Goal: Transaction & Acquisition: Purchase product/service

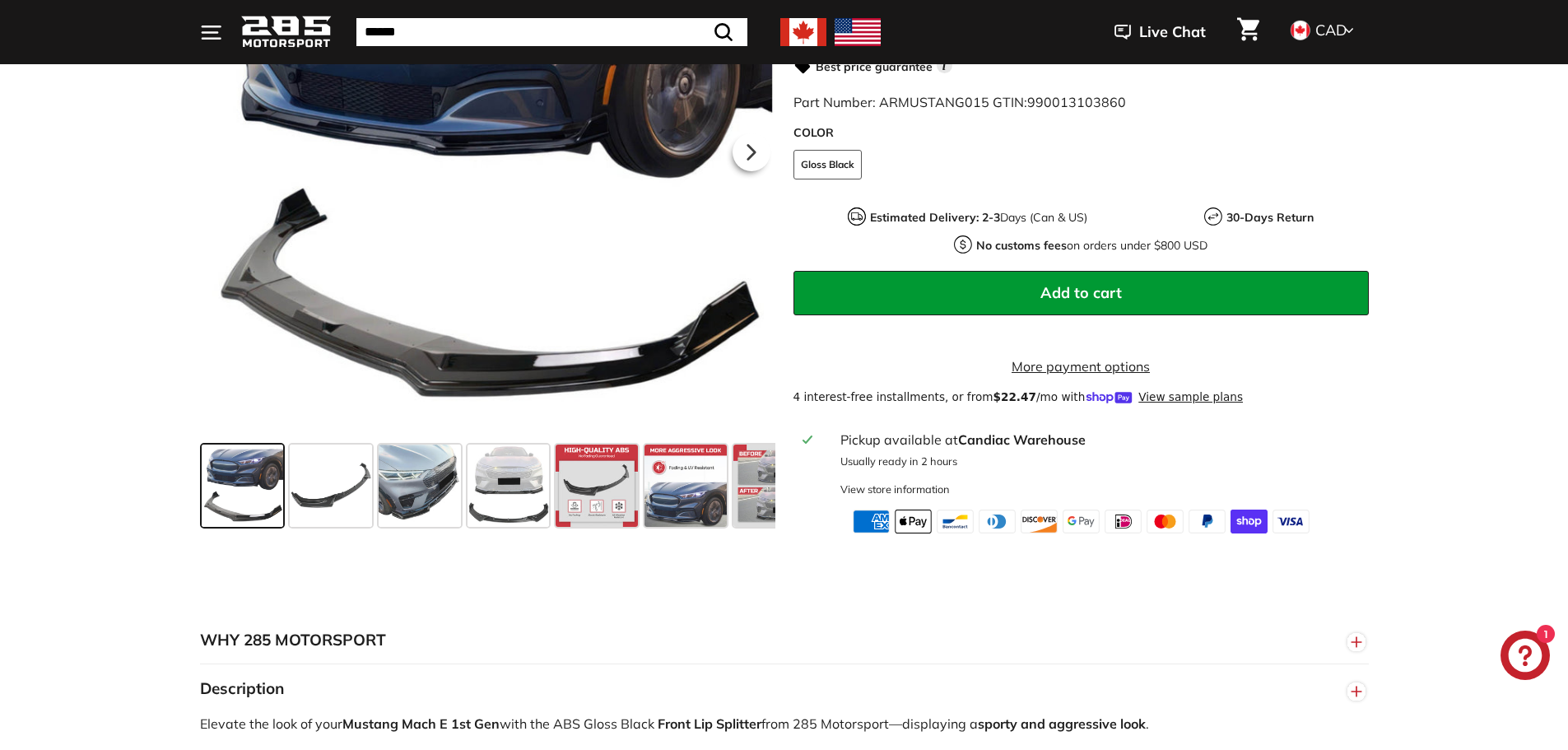
scroll to position [494, 0]
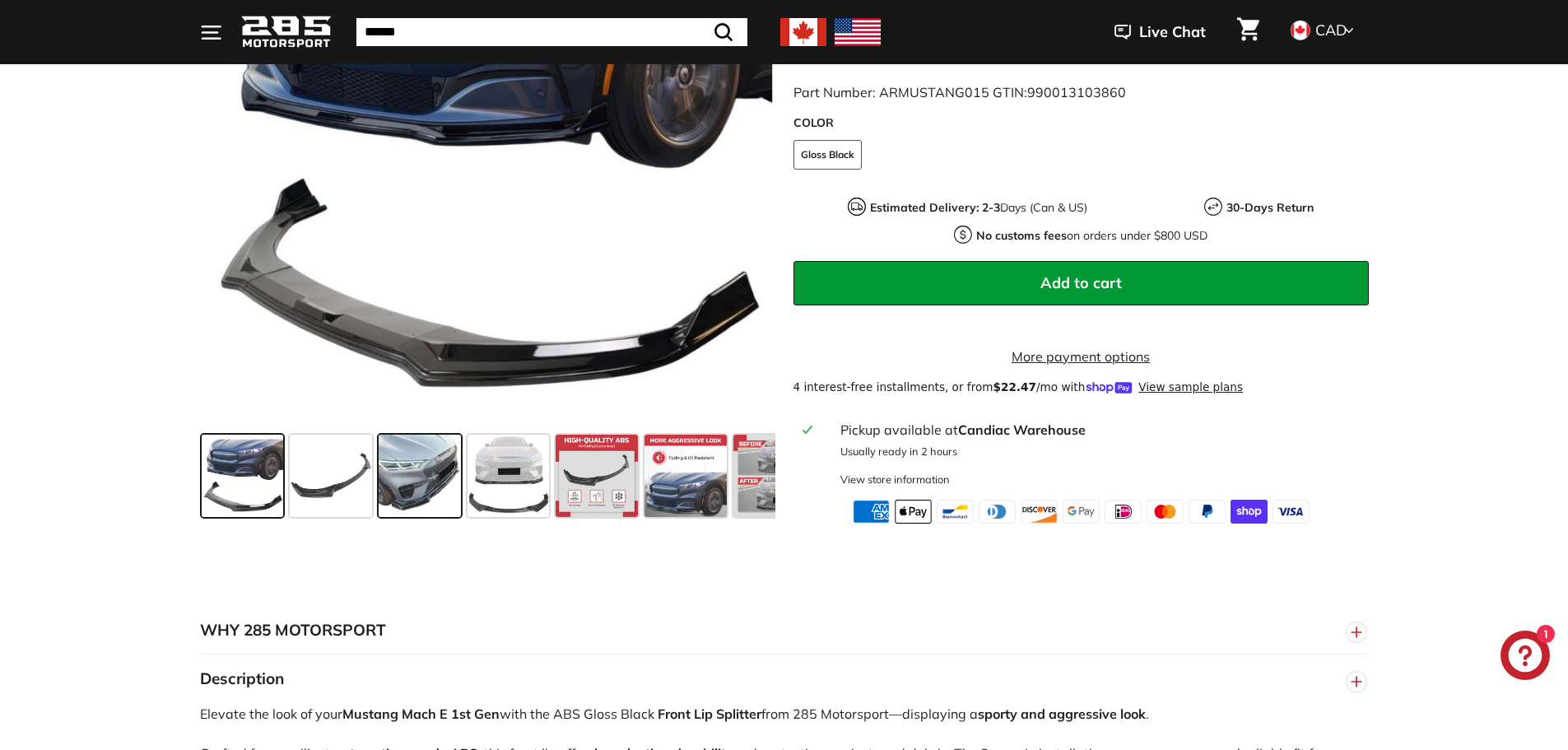
click at [411, 517] on span at bounding box center [420, 476] width 83 height 83
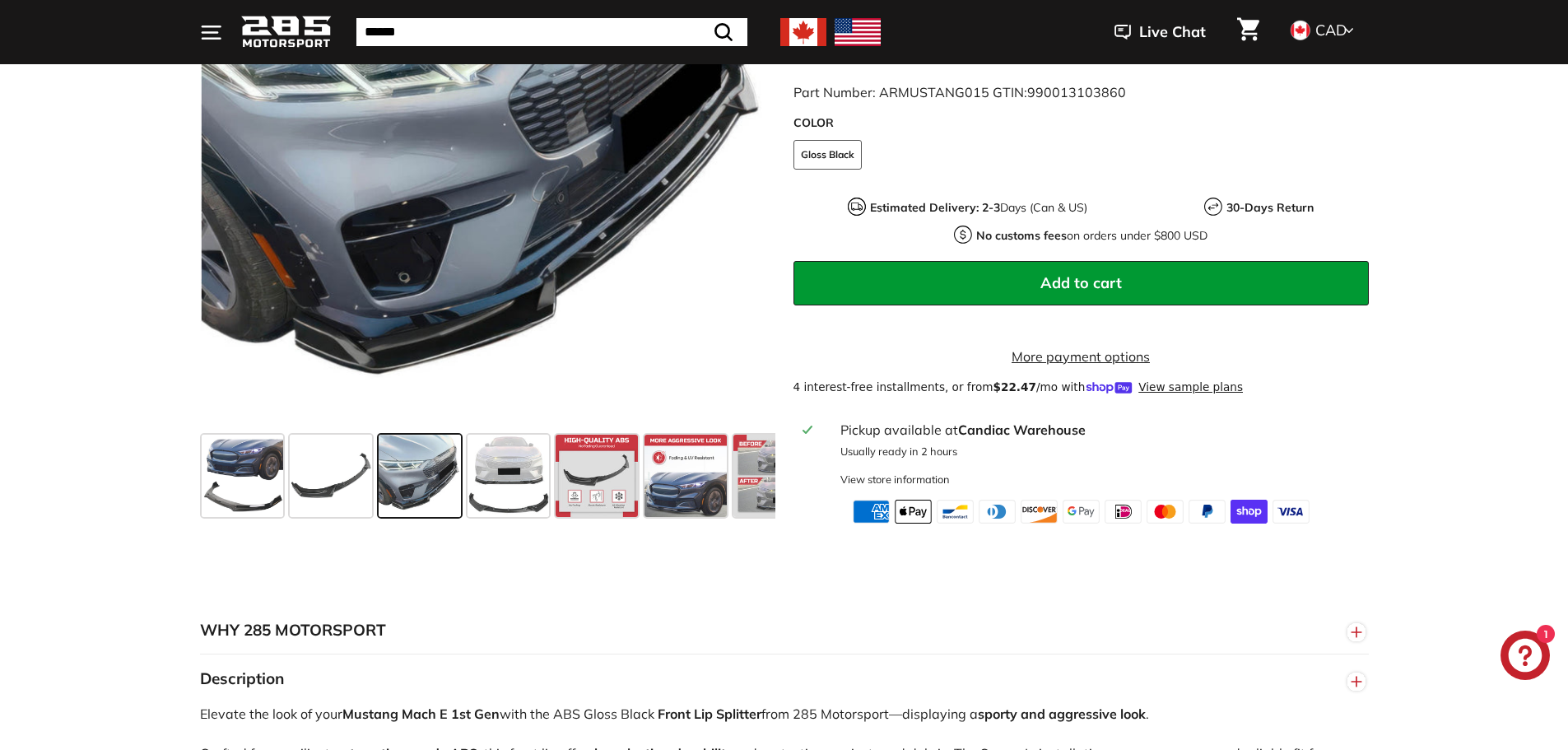
scroll to position [412, 0]
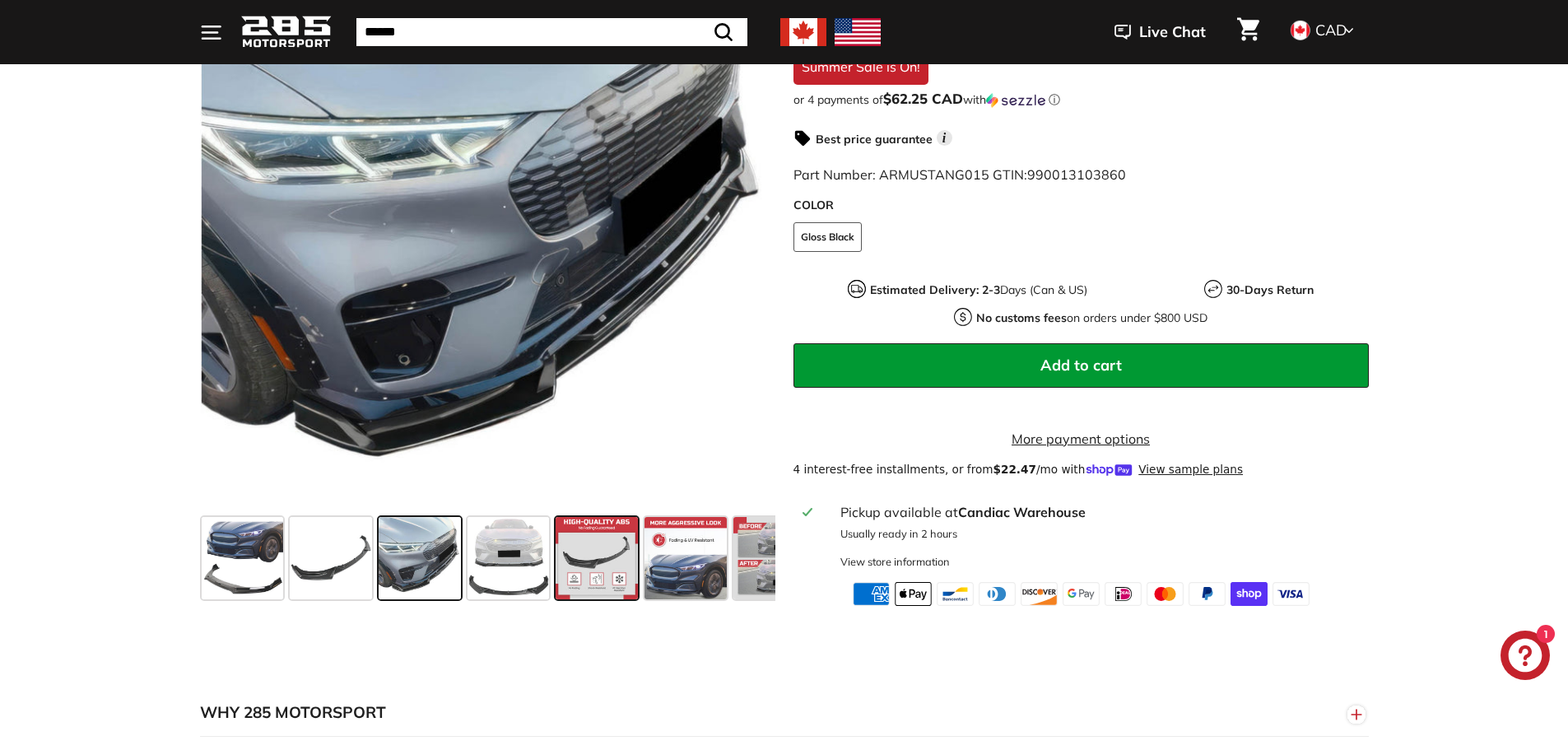
click at [592, 599] on span at bounding box center [596, 559] width 83 height 83
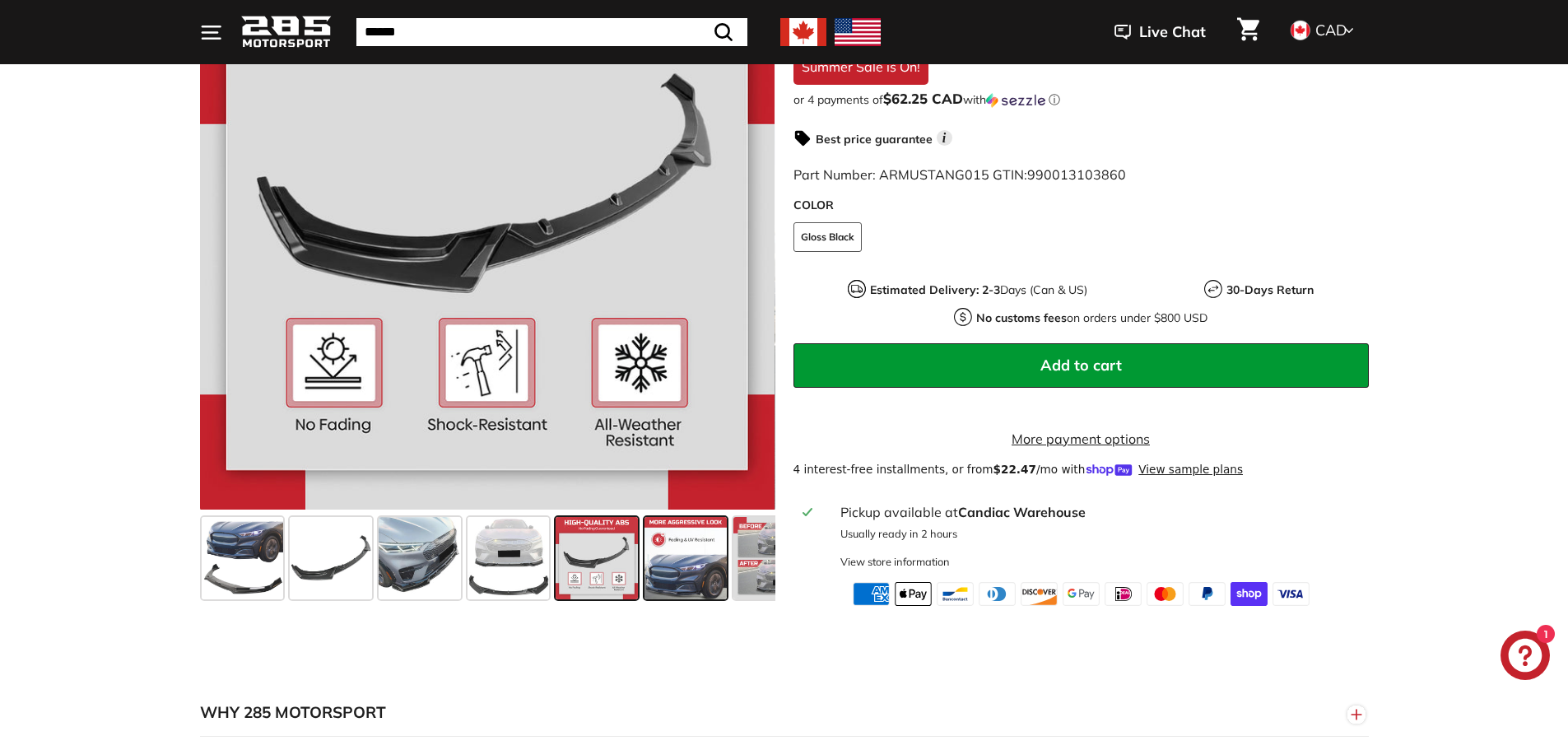
click at [656, 599] on span at bounding box center [686, 559] width 83 height 83
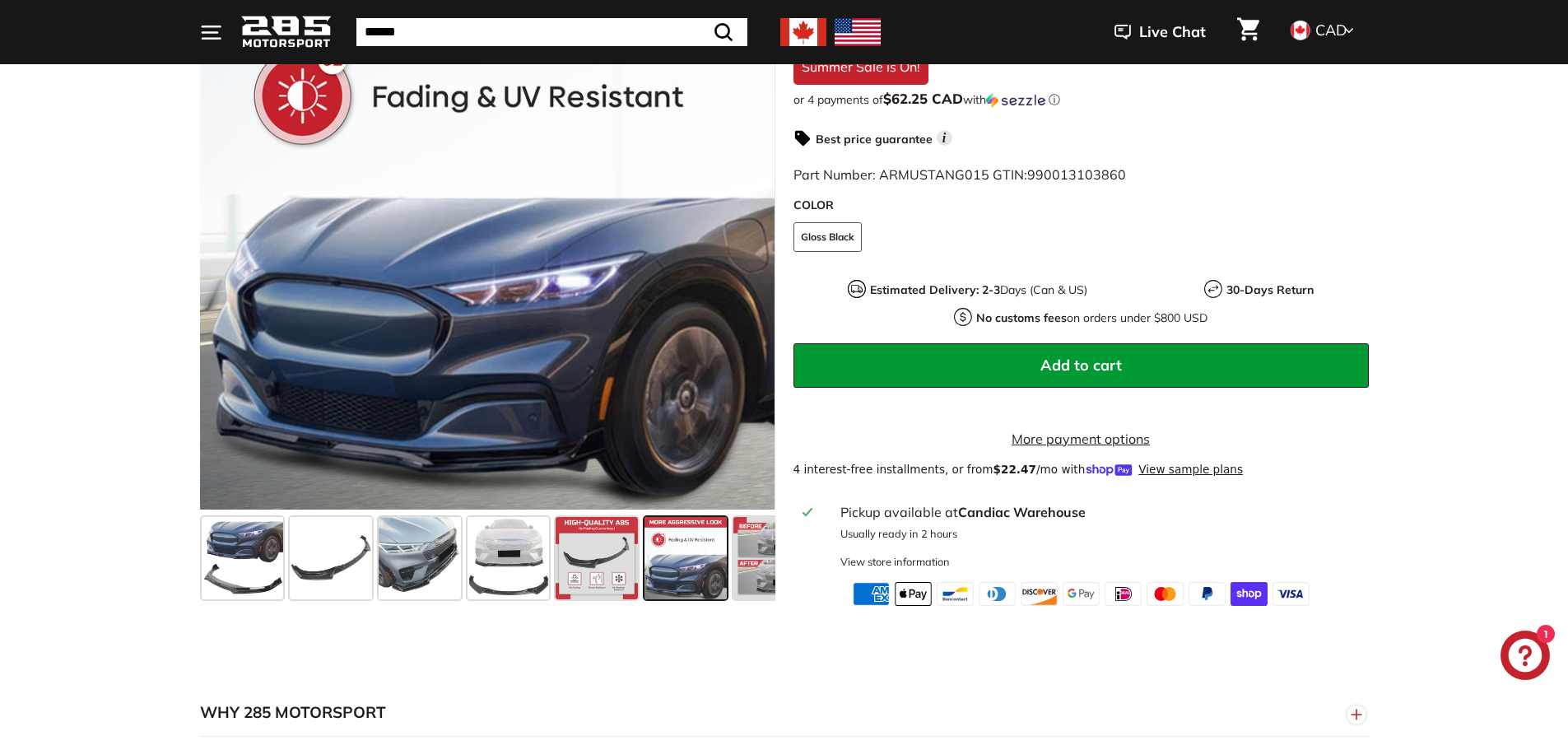
click at [725, 599] on span at bounding box center [686, 559] width 83 height 83
click at [752, 593] on span at bounding box center [775, 559] width 83 height 83
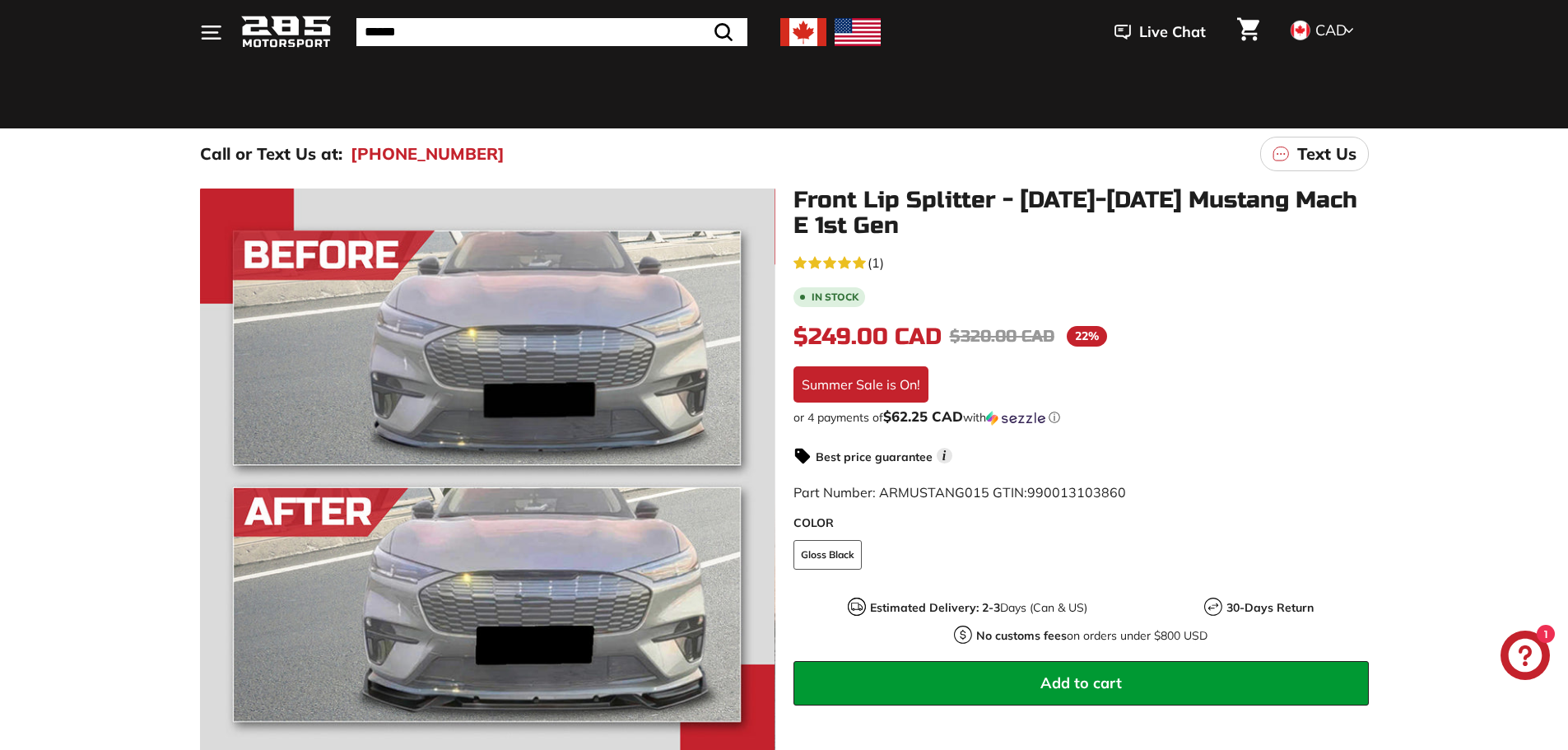
scroll to position [0, 0]
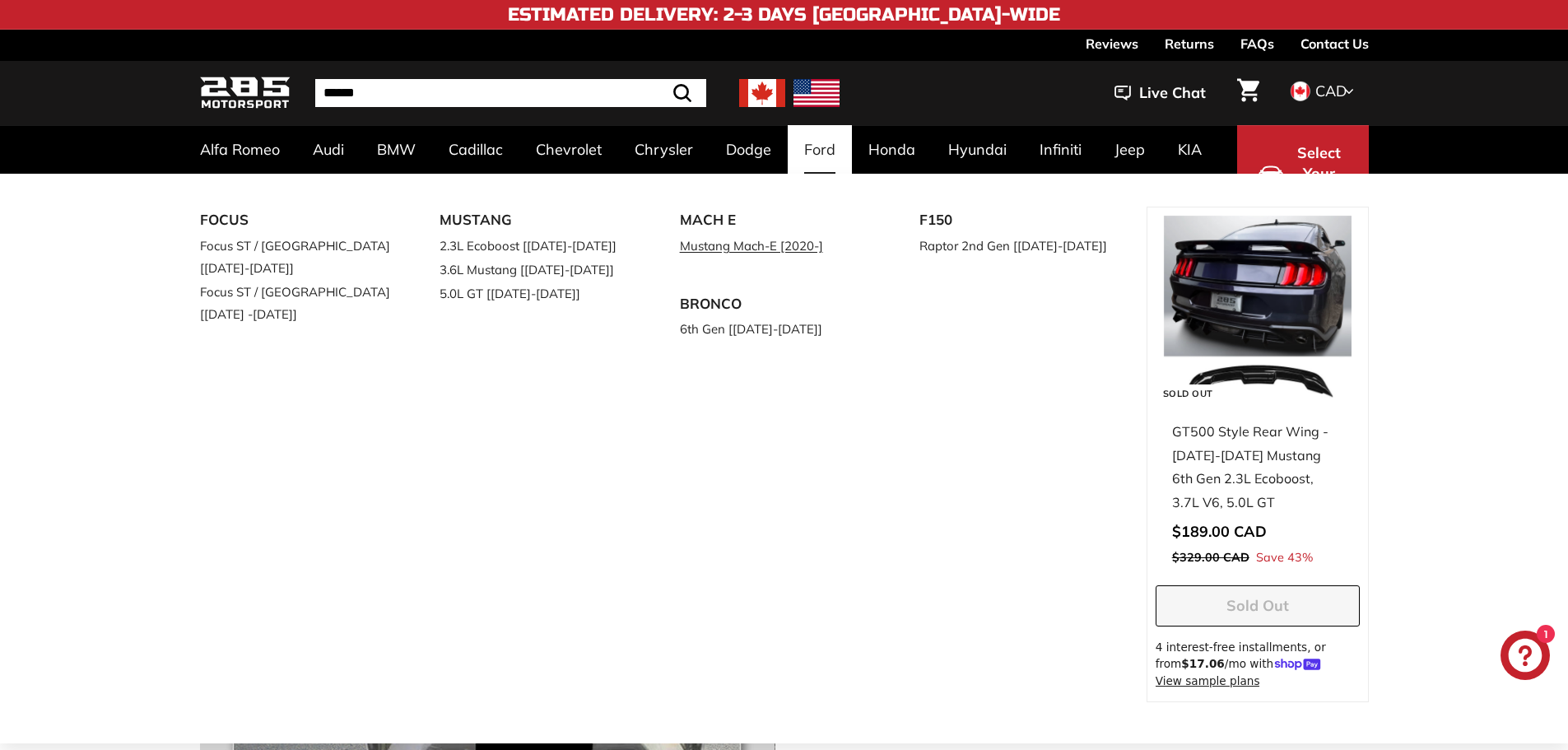
click at [736, 238] on link "Mustang Mach-E [2020-]" at bounding box center [777, 246] width 194 height 24
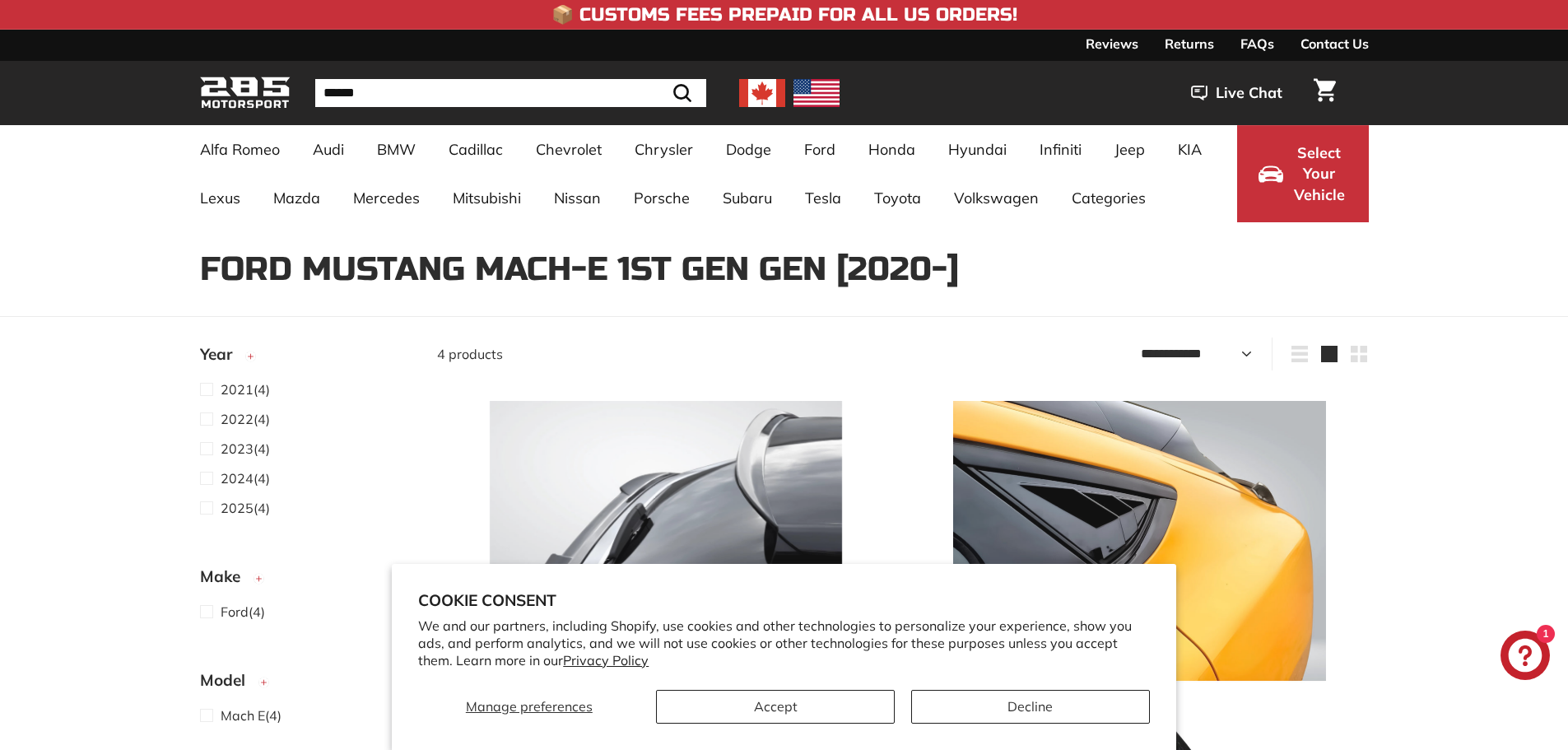
select select "**********"
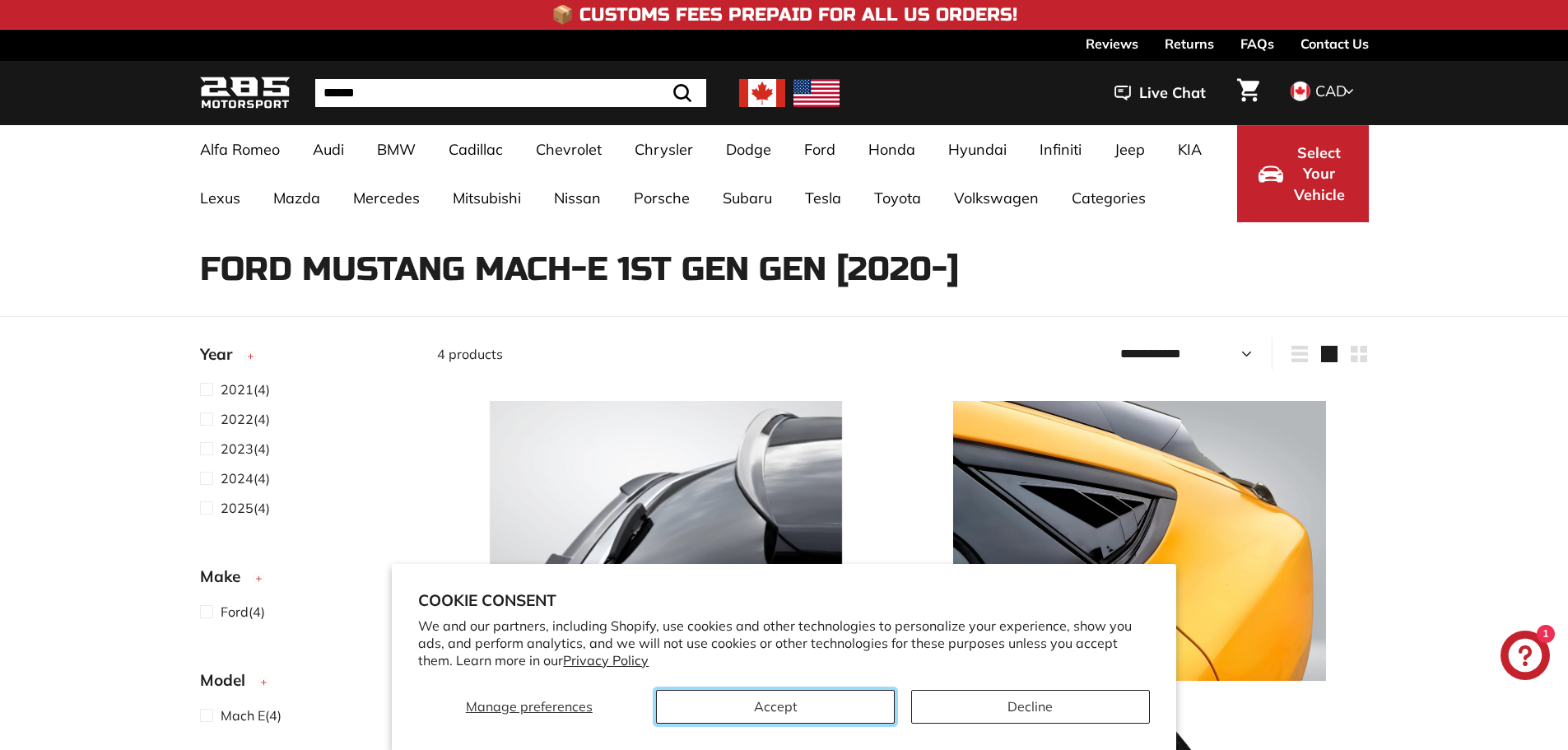
click at [797, 707] on button "Accept" at bounding box center [775, 706] width 238 height 34
